Goal: Information Seeking & Learning: Compare options

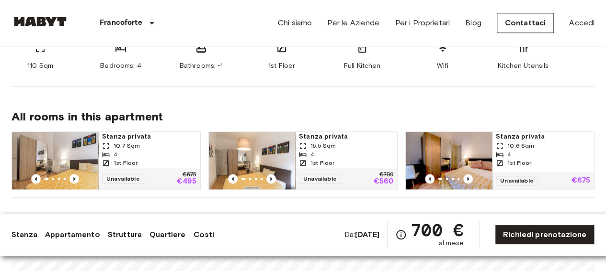
scroll to position [479, 0]
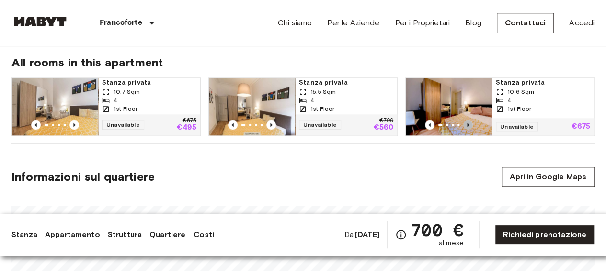
click at [464, 122] on icon "Previous image" at bounding box center [468, 125] width 10 height 10
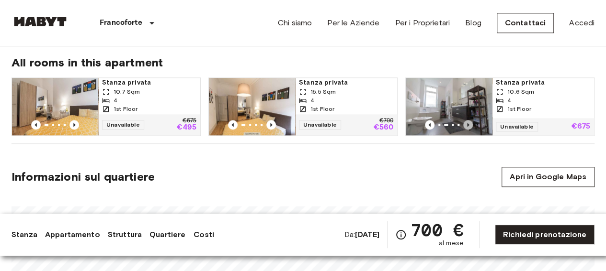
click at [464, 122] on icon "Previous image" at bounding box center [468, 125] width 10 height 10
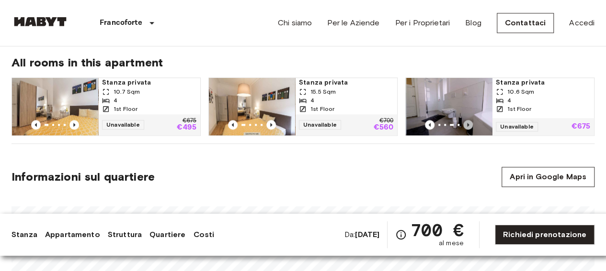
click at [464, 122] on icon "Previous image" at bounding box center [468, 125] width 10 height 10
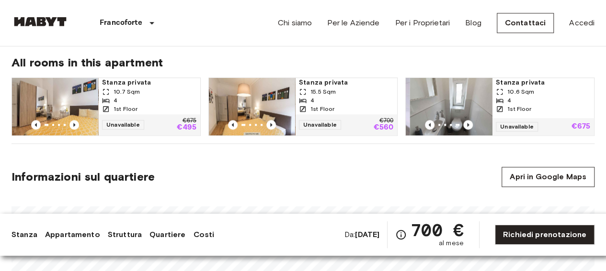
click at [464, 122] on icon "Previous image" at bounding box center [468, 125] width 10 height 10
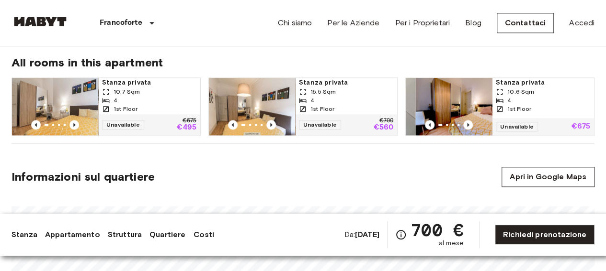
click at [464, 122] on icon "Previous image" at bounding box center [468, 125] width 10 height 10
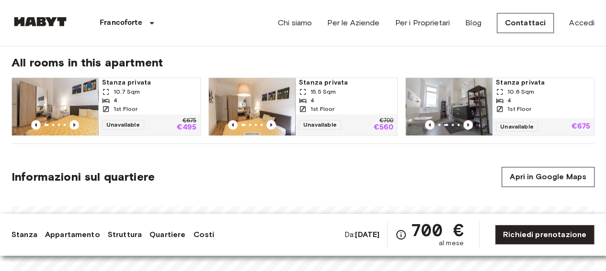
click at [505, 107] on div "1st Floor" at bounding box center [543, 109] width 94 height 9
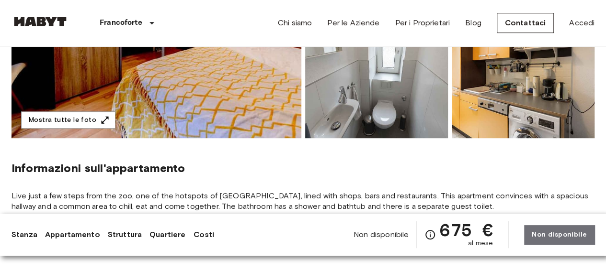
scroll to position [192, 0]
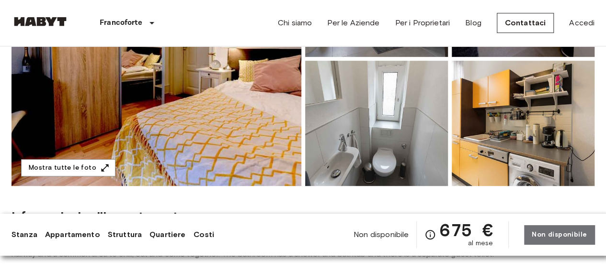
click at [571, 138] on img at bounding box center [523, 123] width 143 height 125
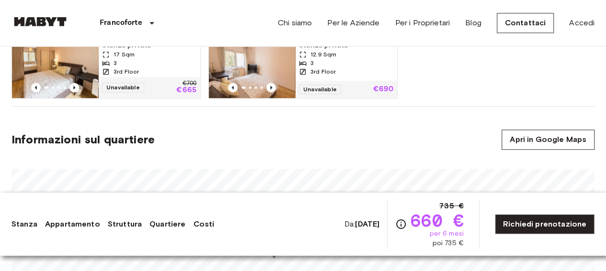
scroll to position [479, 0]
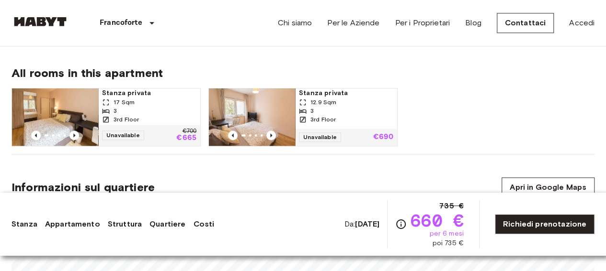
click at [113, 101] on span "17 Sqm" at bounding box center [123, 102] width 21 height 9
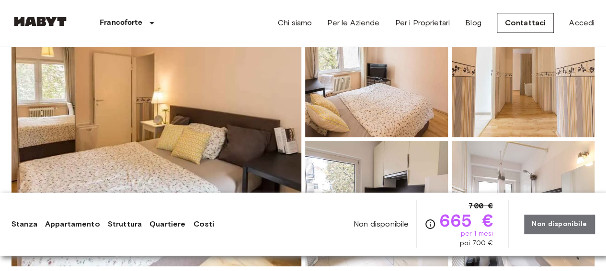
scroll to position [116, 0]
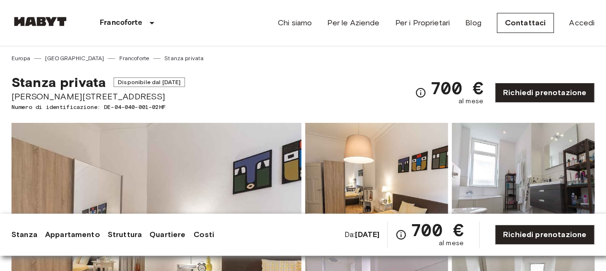
drag, startPoint x: 500, startPoint y: 156, endPoint x: 361, endPoint y: 100, distance: 150.0
click at [362, 100] on div "Stanza privata Disponibile dal Sep 23 2025 Sandweg 27 Numero di identificazione…" at bounding box center [302, 87] width 583 height 49
click at [471, 176] on img at bounding box center [523, 185] width 143 height 125
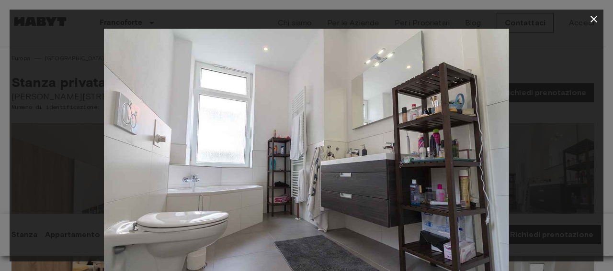
click at [22, 169] on div at bounding box center [307, 164] width 594 height 270
click at [592, 21] on icon "button" at bounding box center [593, 19] width 7 height 7
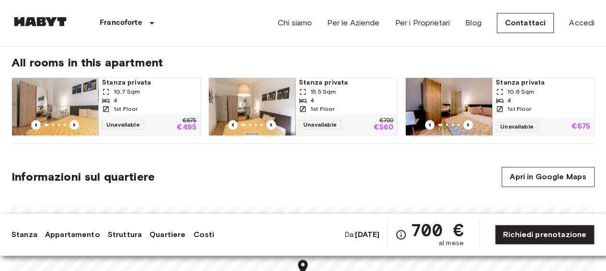
scroll to position [431, 0]
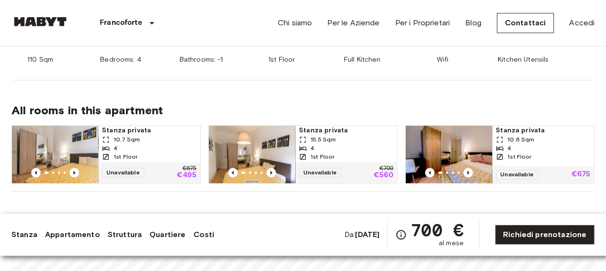
click at [284, 135] on img at bounding box center [252, 154] width 86 height 57
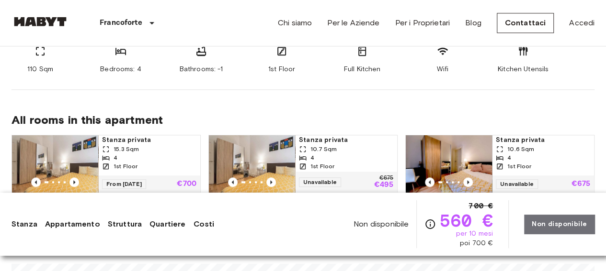
scroll to position [479, 0]
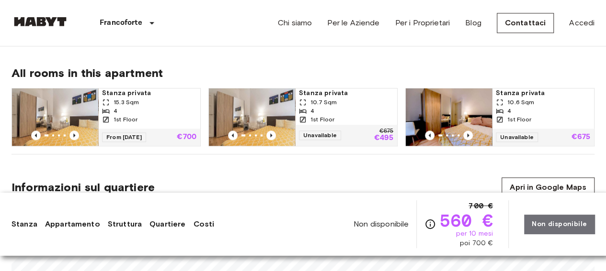
click at [525, 99] on span "10.6 Sqm" at bounding box center [520, 102] width 27 height 9
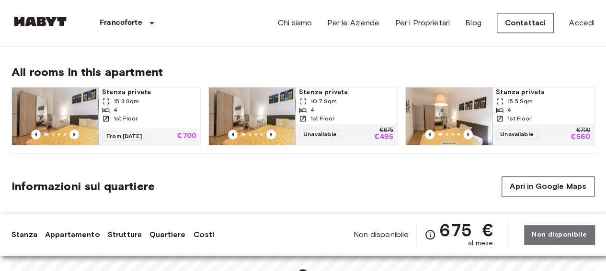
scroll to position [479, 0]
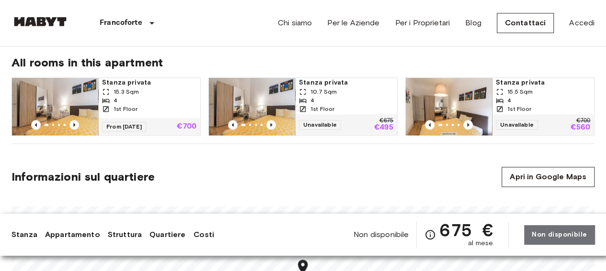
click at [124, 128] on span "From [DATE]" at bounding box center [124, 127] width 44 height 10
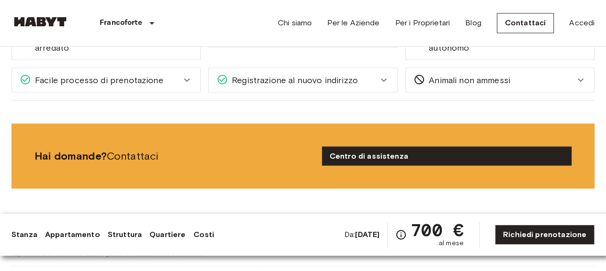
scroll to position [862, 0]
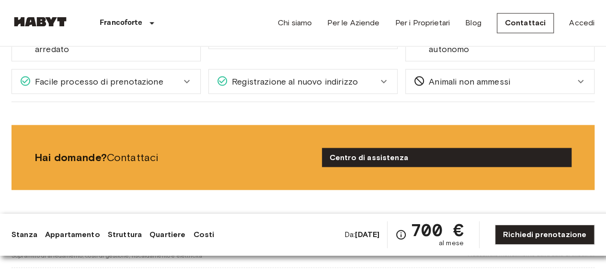
click at [410, 151] on link "Centro di assistenza" at bounding box center [446, 157] width 249 height 19
